Goal: Contribute content

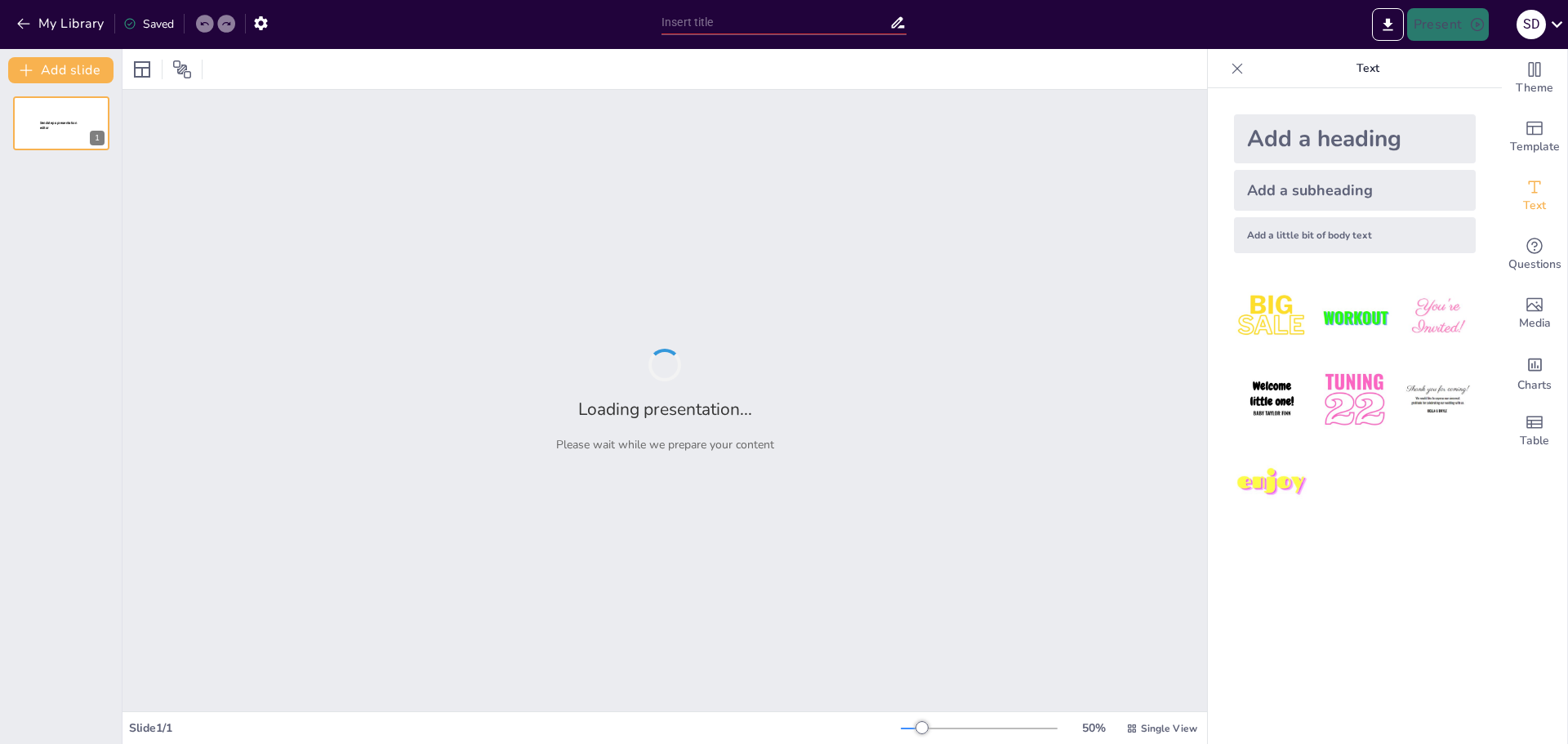
type input "La Representación [PERSON_NAME] en la Cultura Visual"
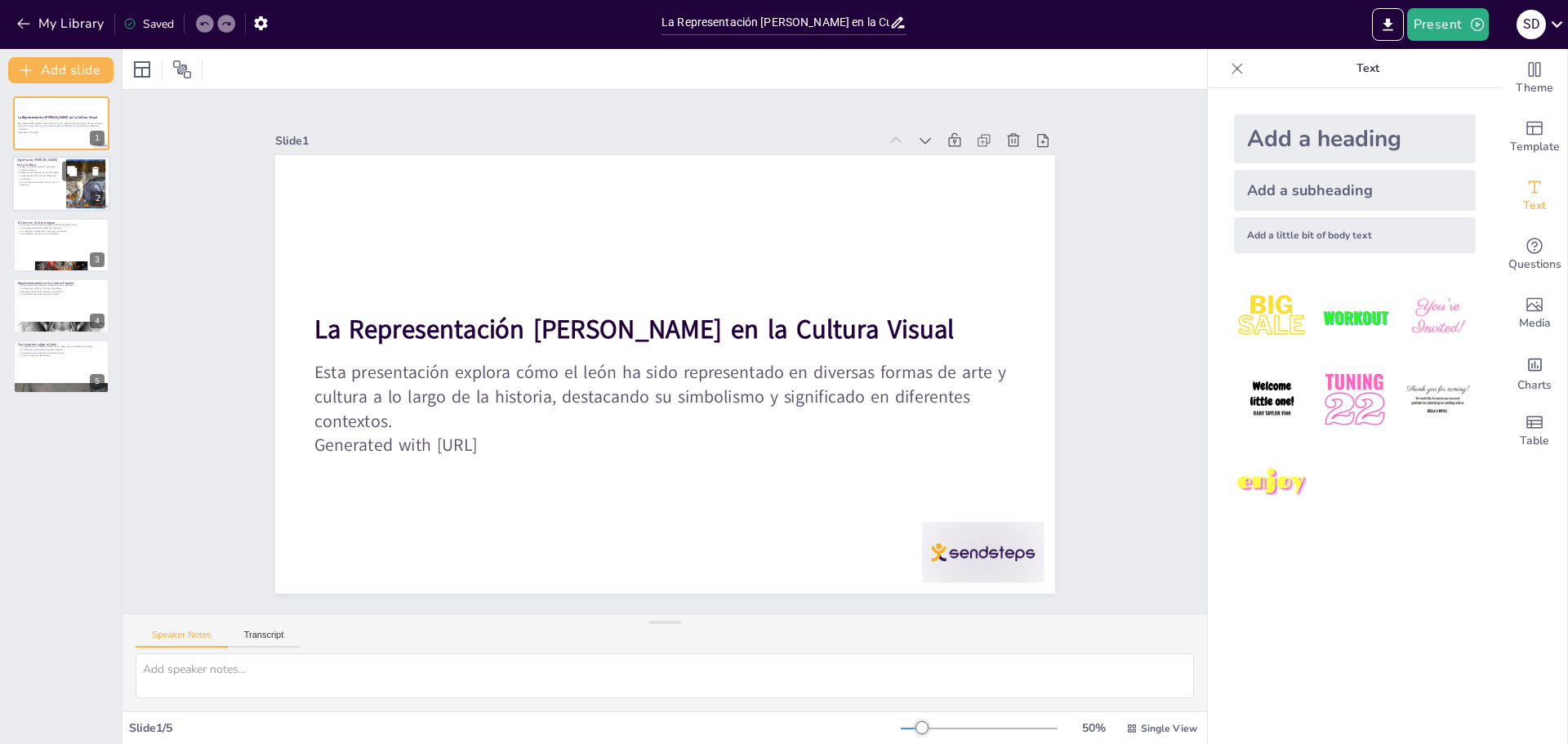
click at [71, 189] on div at bounding box center [85, 183] width 80 height 50
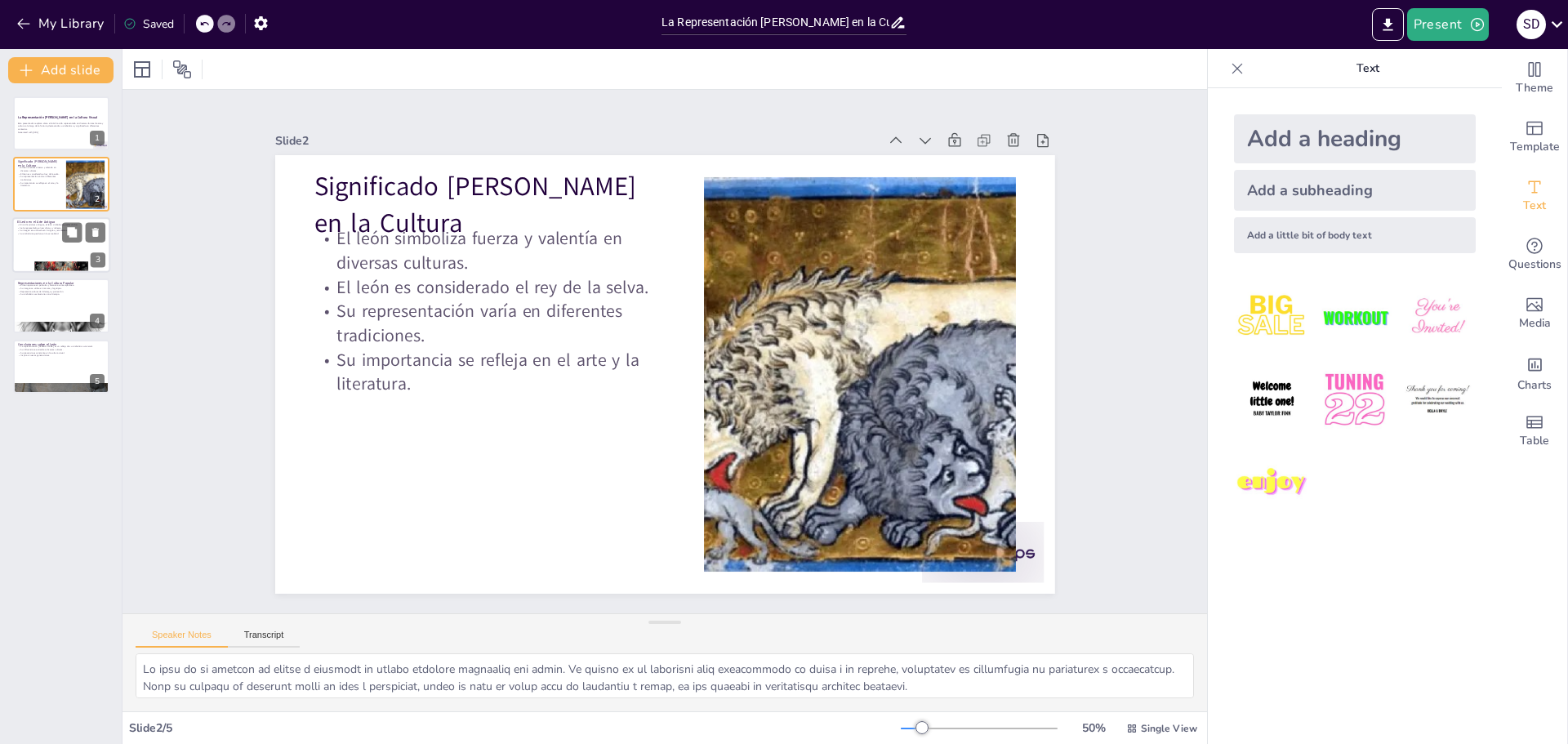
click at [56, 244] on div at bounding box center [61, 245] width 98 height 56
type textarea "En civilizaciones antiguas como Egipto y Mesopotamia, el león era un símbolo de…"
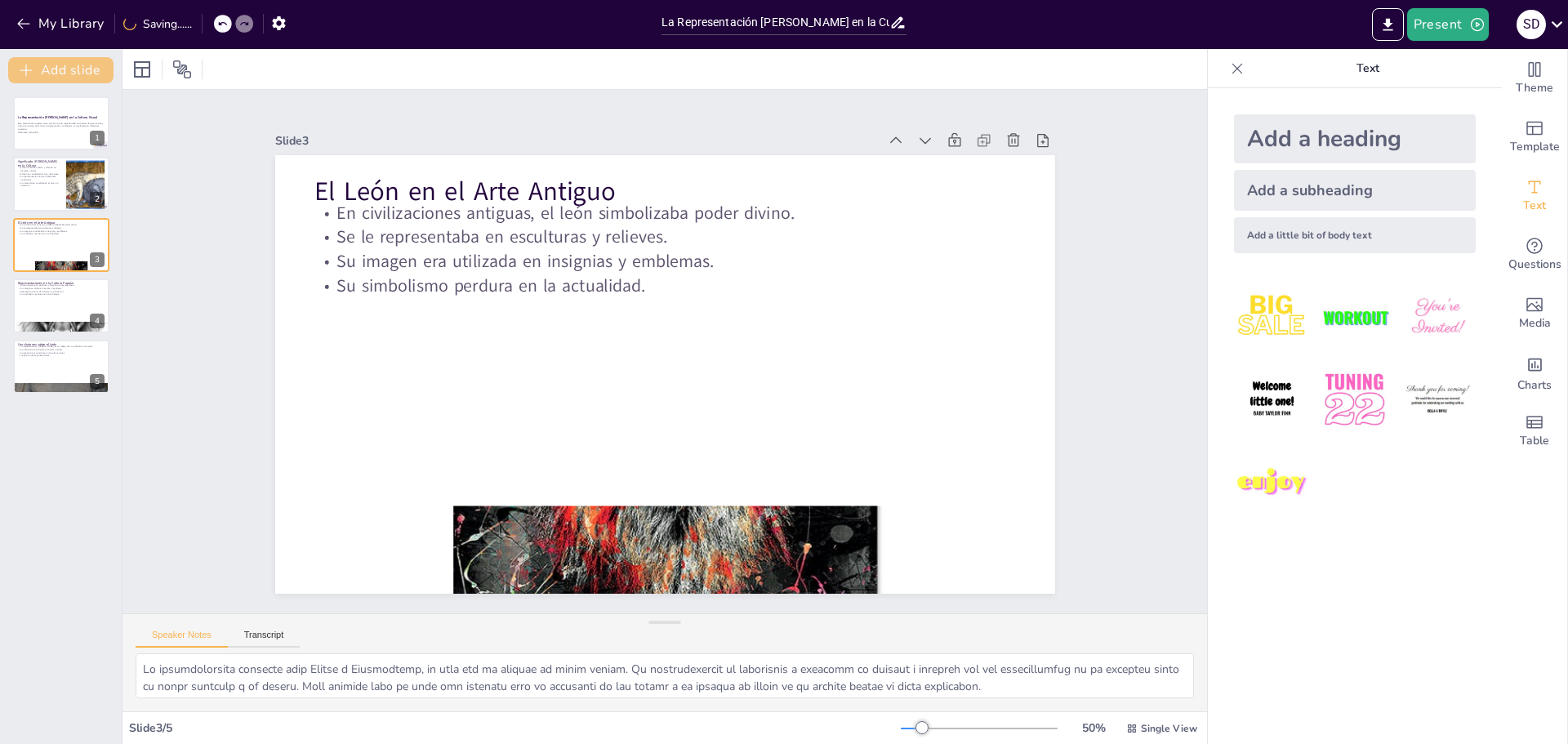
click at [69, 66] on button "Add slide" at bounding box center [60, 70] width 105 height 26
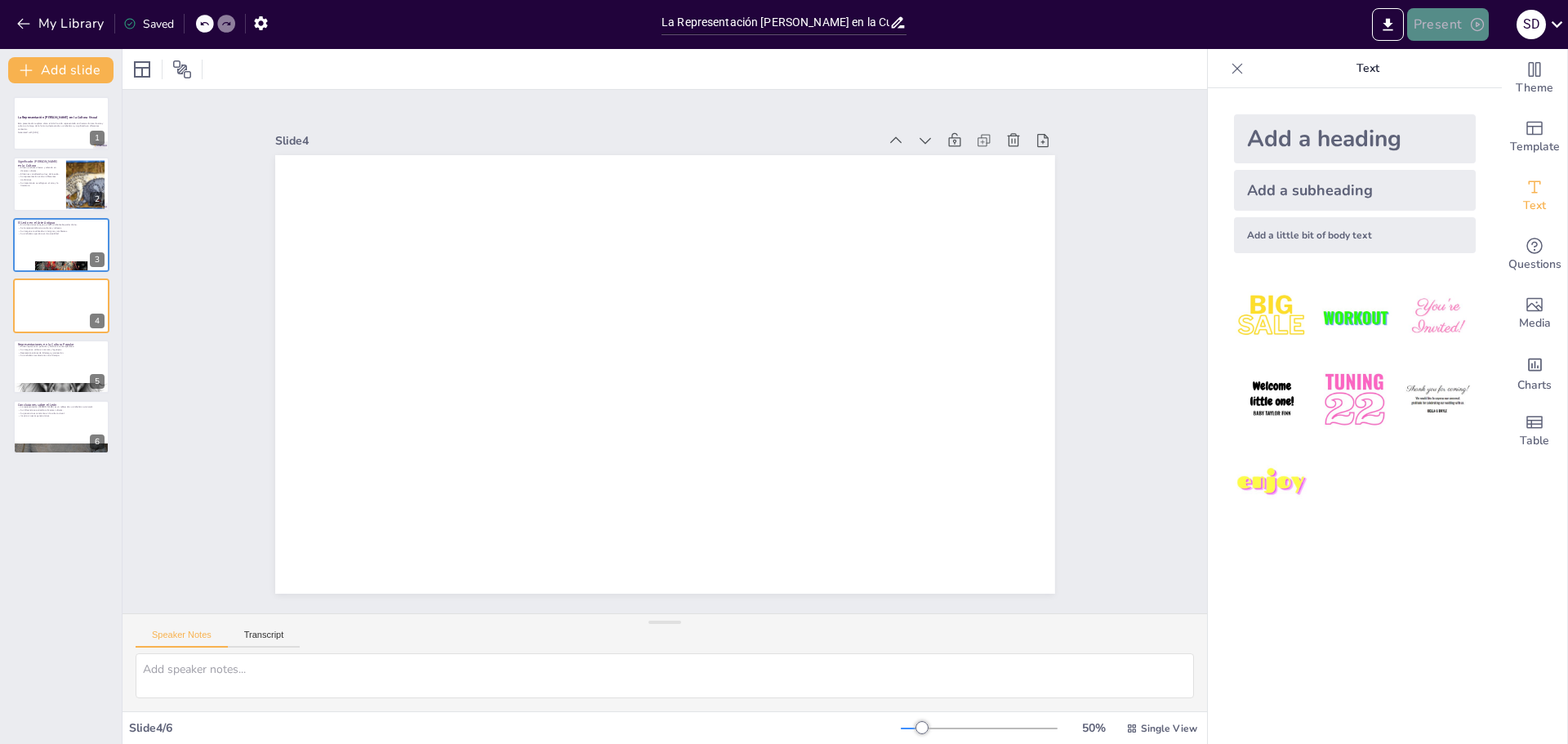
click at [1430, 16] on button "Present" at bounding box center [1447, 24] width 81 height 32
click at [844, 250] on div at bounding box center [784, 372] width 1568 height 744
click at [1053, 417] on icon at bounding box center [1064, 427] width 23 height 23
type textarea "En la cultura contemporánea, el león aparece en diversas películas, libros y ma…"
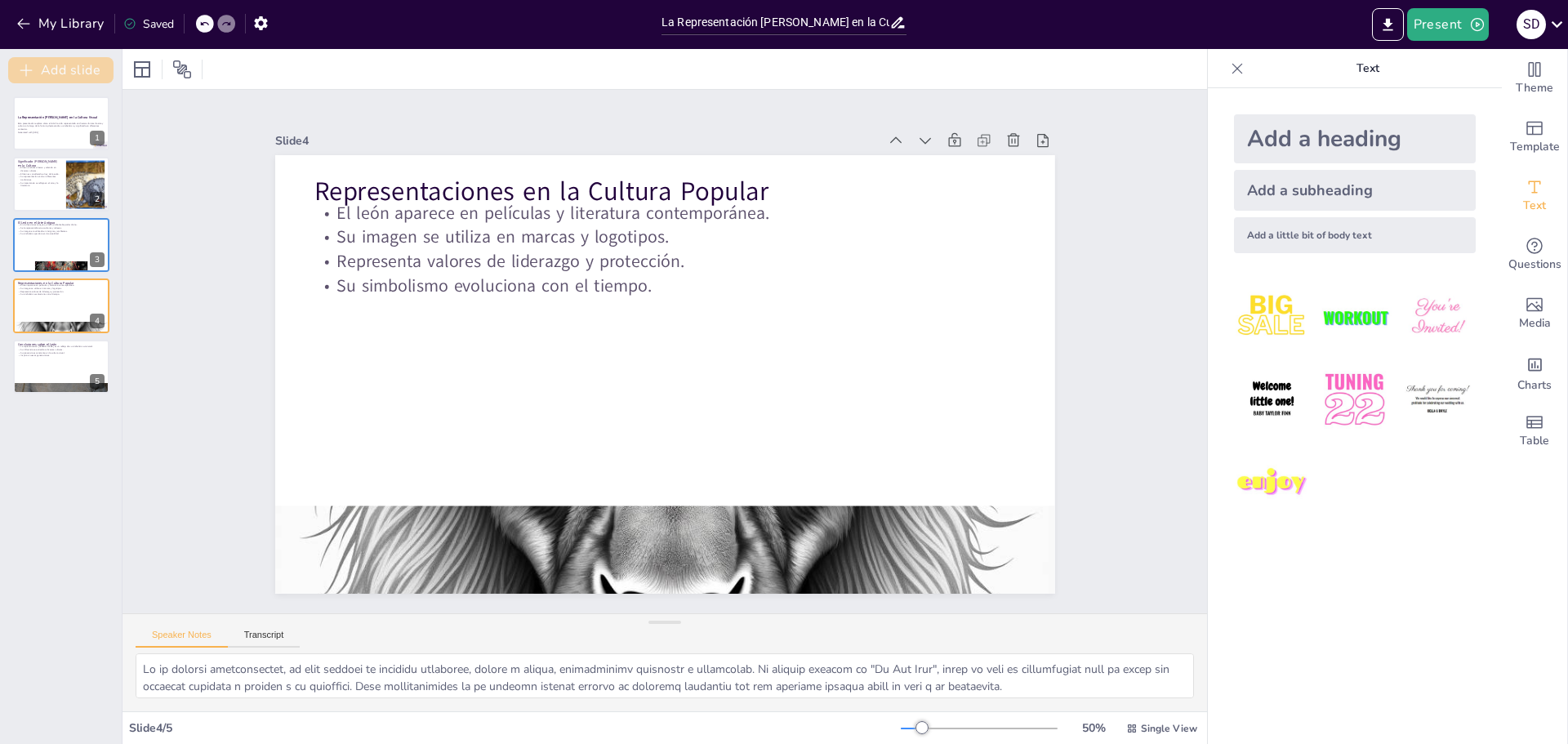
click at [54, 63] on button "Add slide" at bounding box center [60, 70] width 105 height 26
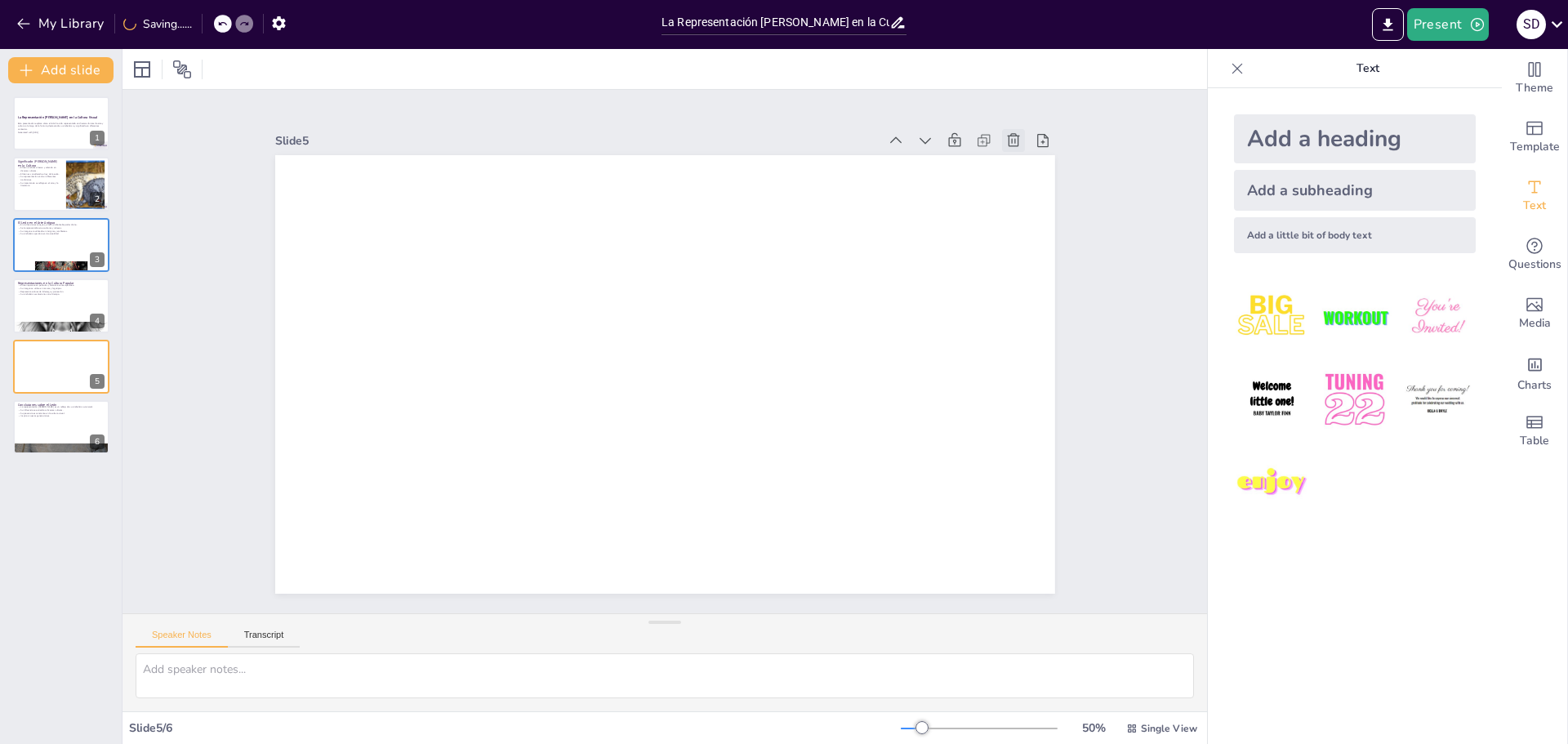
click at [1005, 134] on icon at bounding box center [1013, 140] width 17 height 17
type textarea "La representación del león en la cultura visual es un reflejo de su simbolismo …"
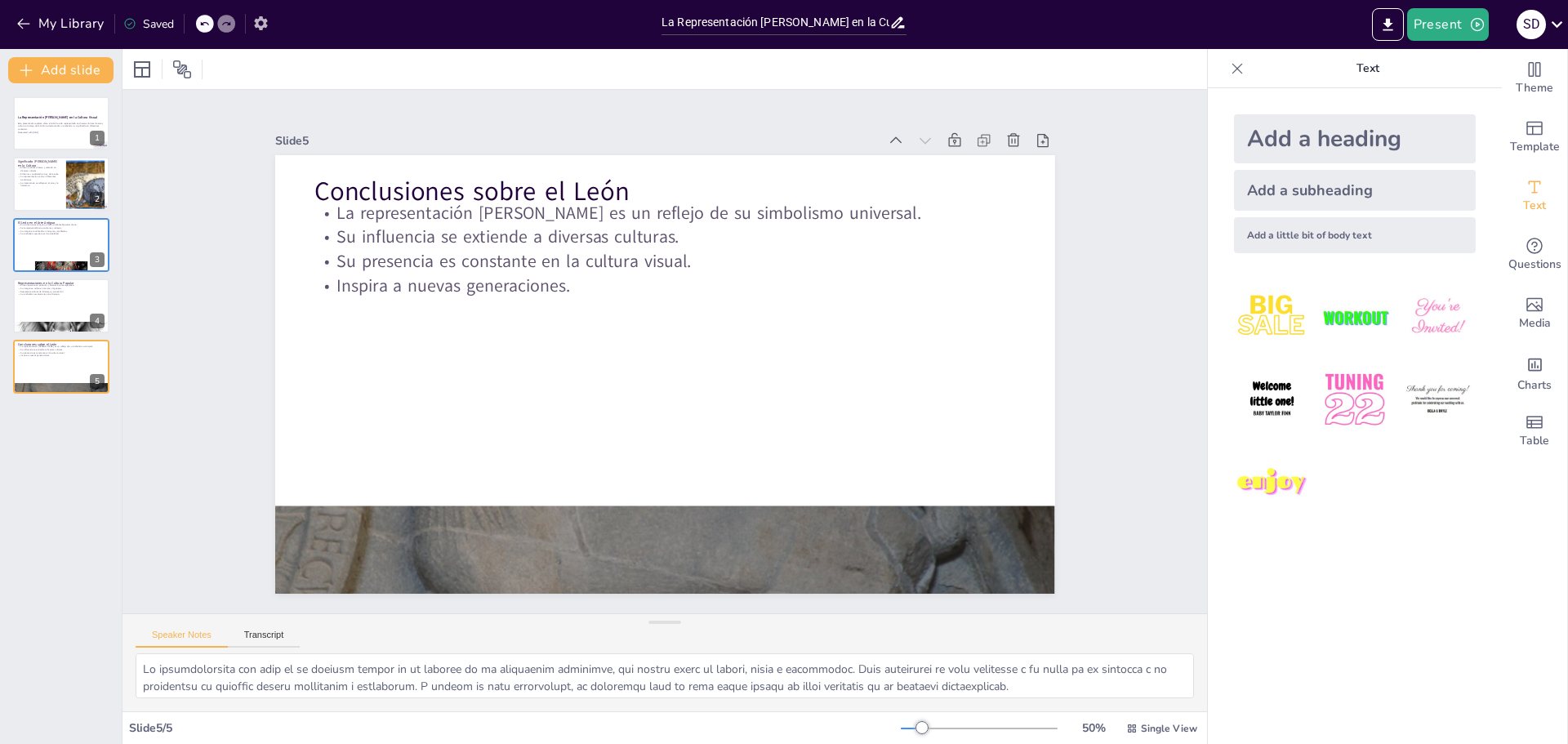
click at [261, 18] on icon "button" at bounding box center [260, 24] width 13 height 14
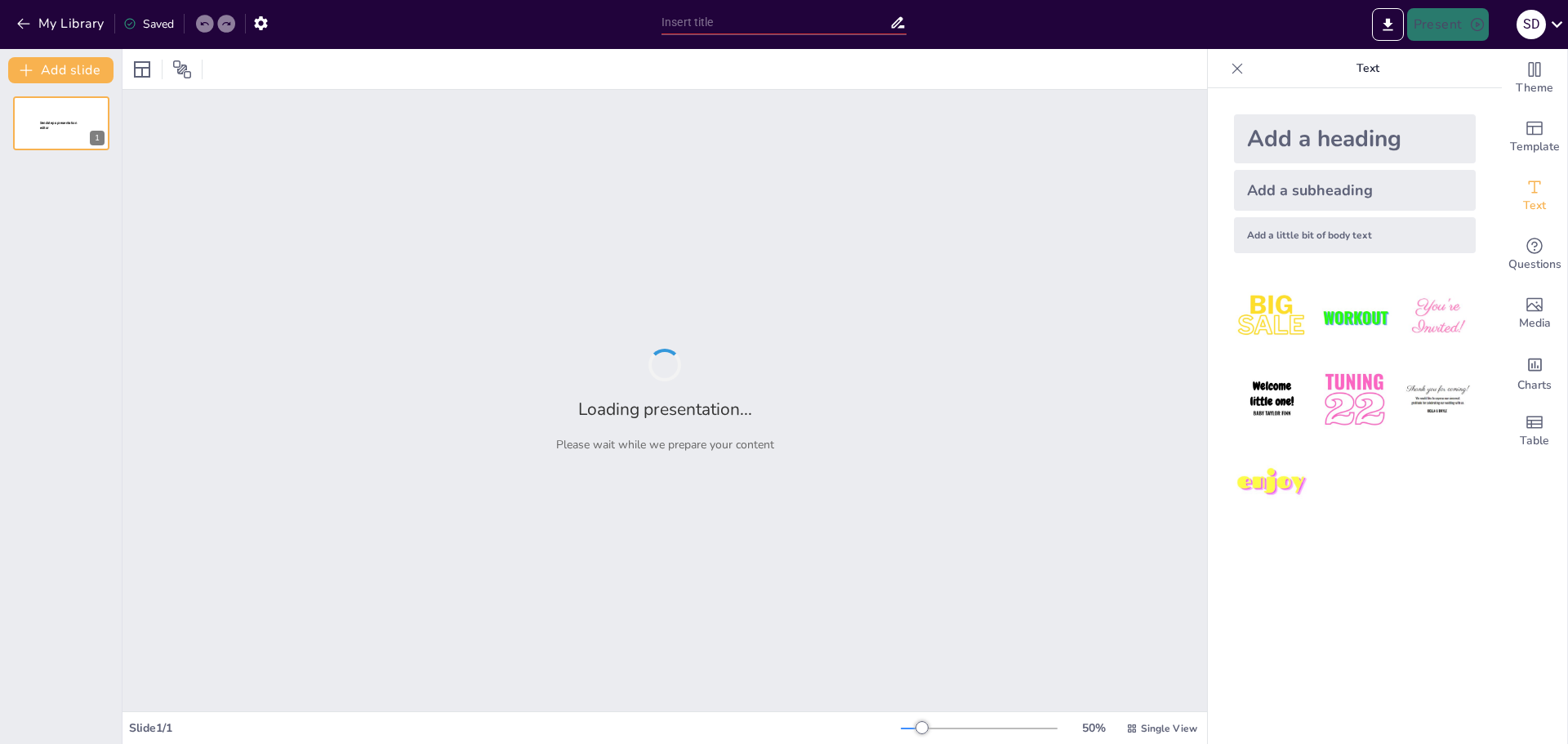
type input "La Representación [PERSON_NAME] en la Cultura Visual"
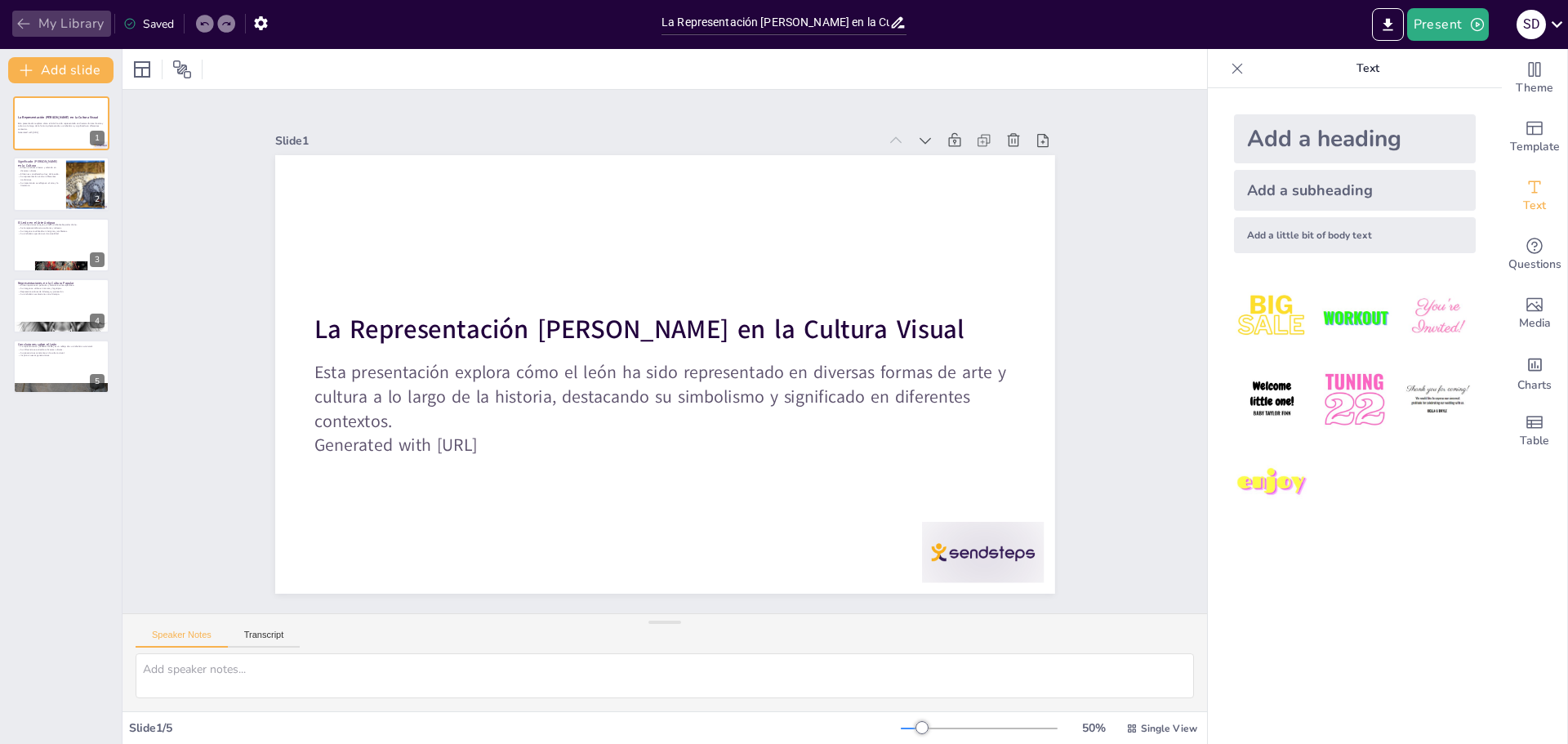
click at [49, 21] on button "My Library" at bounding box center [61, 24] width 99 height 26
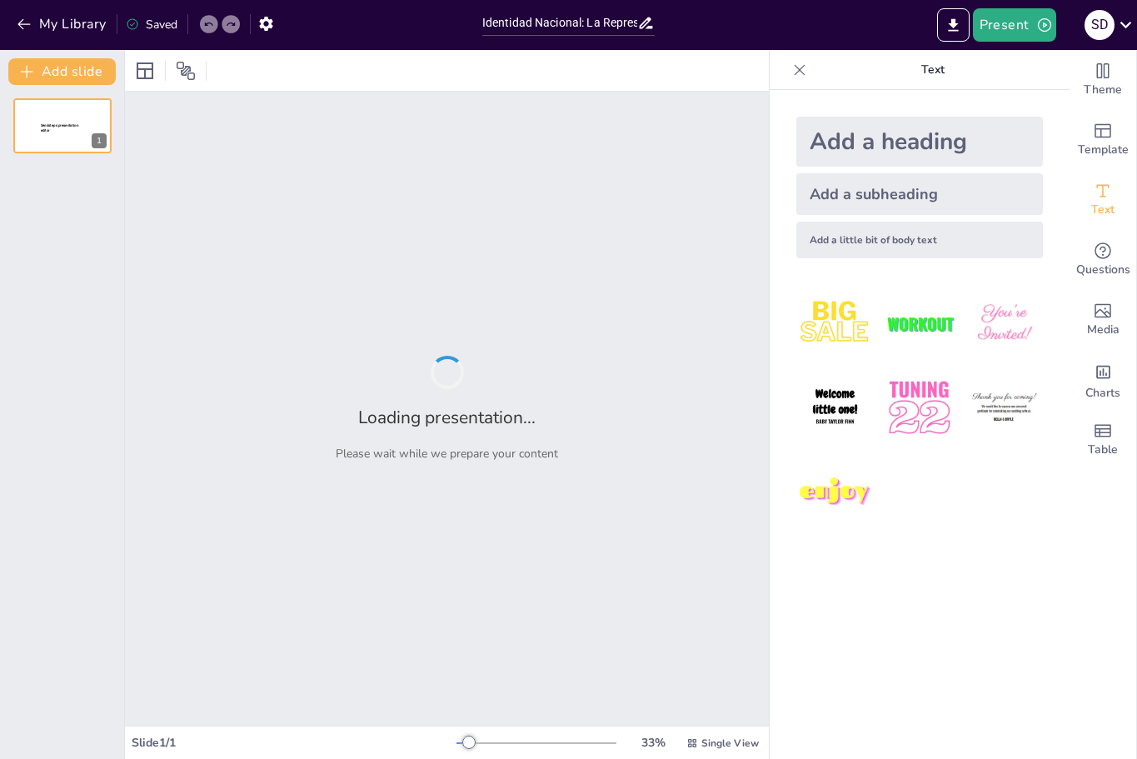
type input "Identidad Nacional: La Representación de Argentina en el Arte"
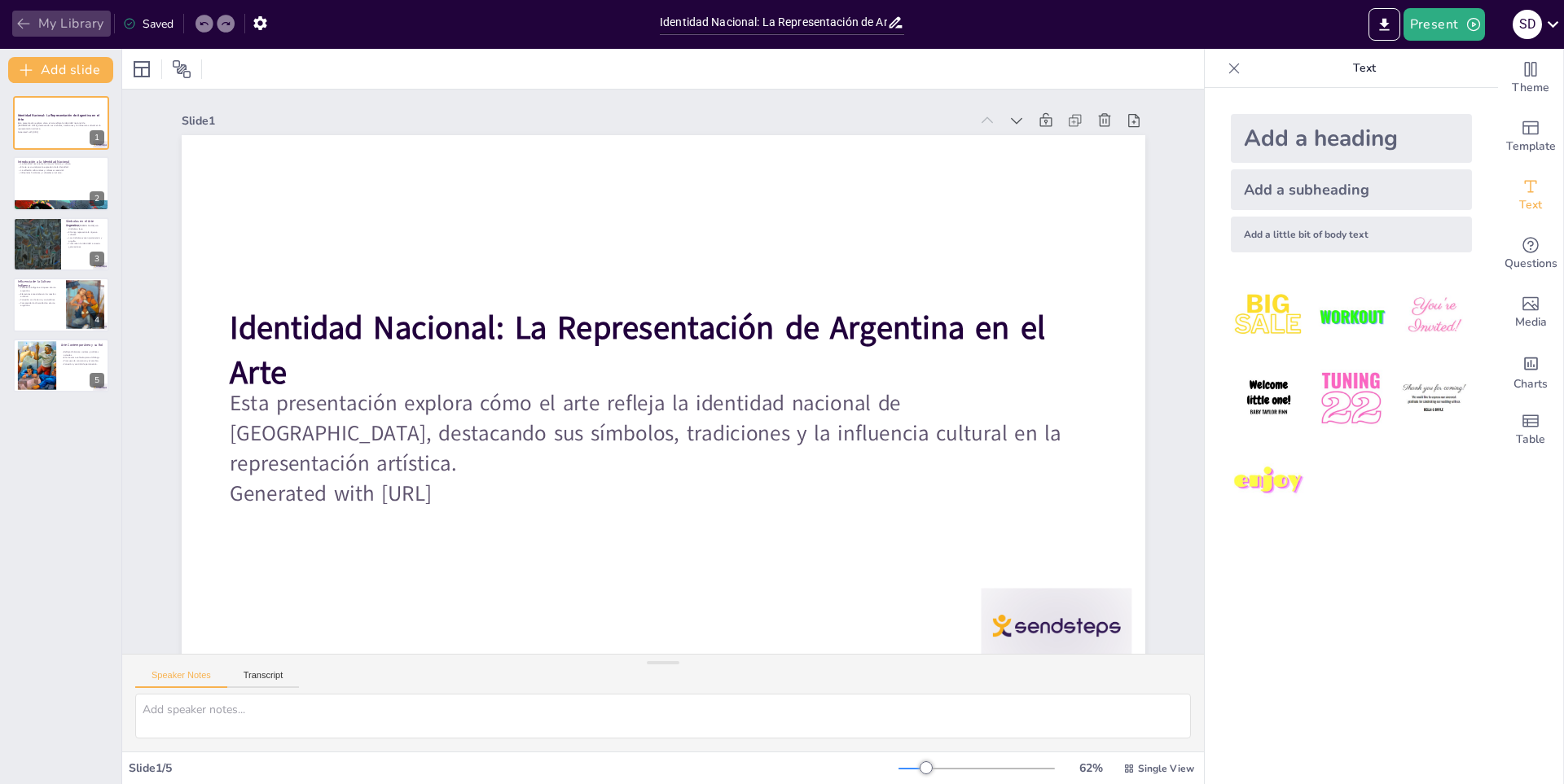
click at [66, 17] on button "My Library" at bounding box center [61, 23] width 99 height 26
